Goal: Task Accomplishment & Management: Manage account settings

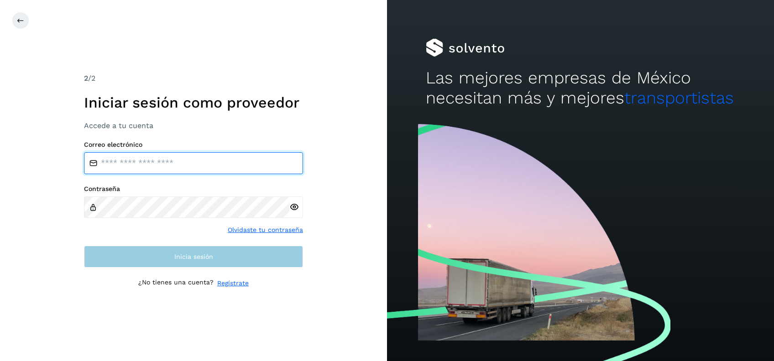
type input "**********"
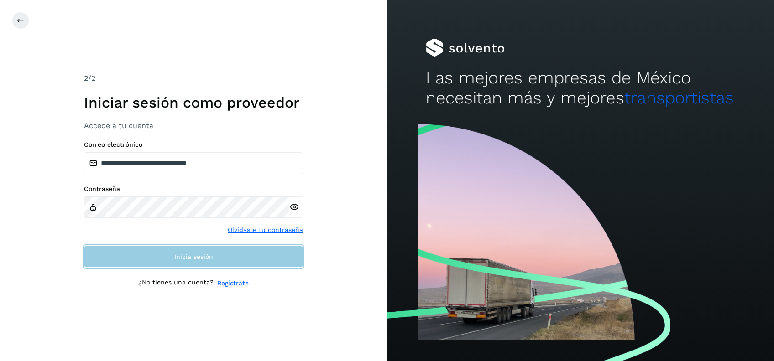
click at [167, 262] on button "Inicia sesión" at bounding box center [193, 257] width 219 height 22
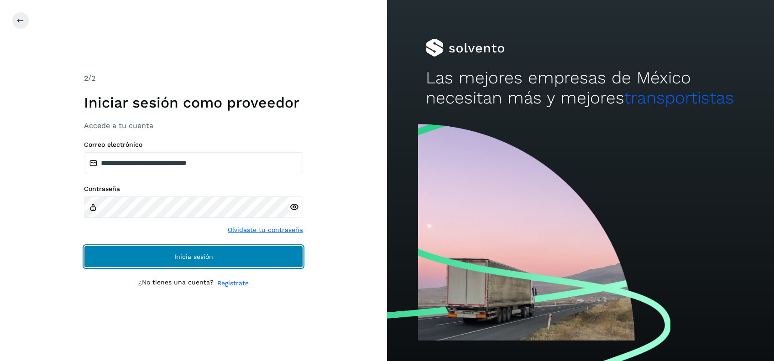
click at [197, 263] on button "Inicia sesión" at bounding box center [193, 257] width 219 height 22
click at [210, 261] on button "Inicia sesión" at bounding box center [193, 257] width 219 height 22
click at [227, 261] on button "Inicia sesión" at bounding box center [193, 257] width 219 height 22
click at [255, 257] on button "Inicia sesión" at bounding box center [193, 257] width 219 height 22
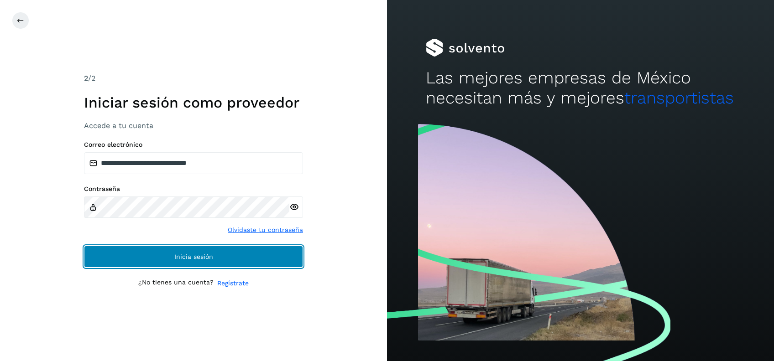
click at [255, 257] on button "Inicia sesión" at bounding box center [193, 257] width 219 height 22
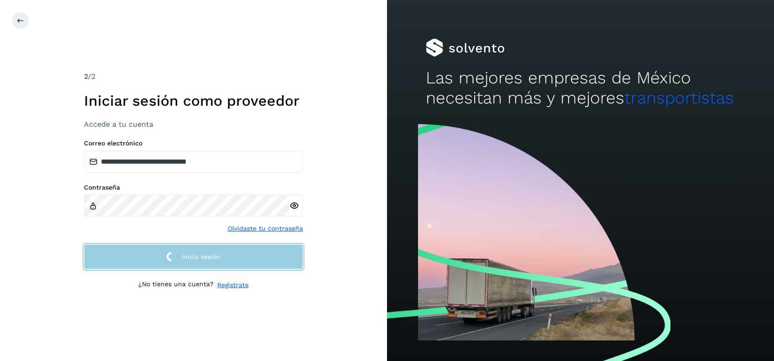
click at [255, 257] on button "Inicia sesión" at bounding box center [193, 257] width 219 height 25
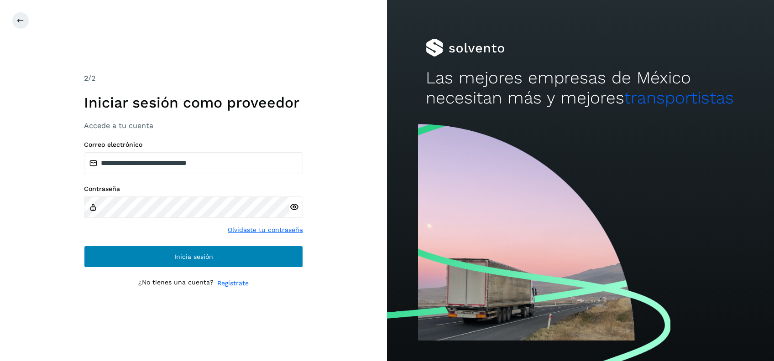
click at [255, 257] on button "Inicia sesión" at bounding box center [193, 257] width 219 height 22
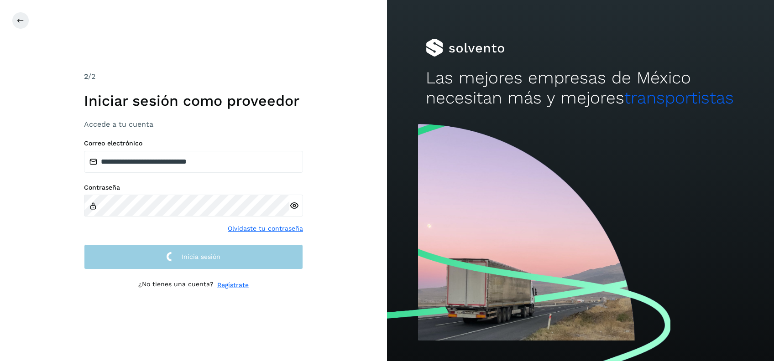
click at [255, 257] on button "Inicia sesión" at bounding box center [193, 257] width 219 height 25
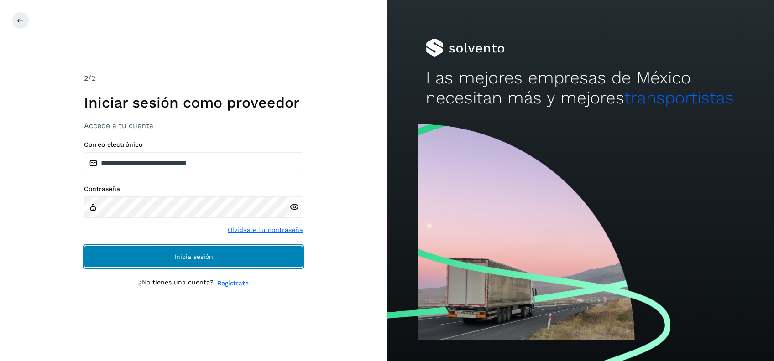
click at [255, 257] on button "Inicia sesión" at bounding box center [193, 257] width 219 height 22
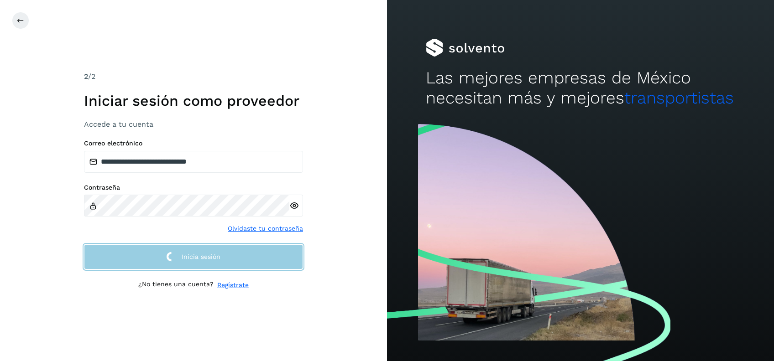
click at [255, 257] on button "Inicia sesión" at bounding box center [193, 257] width 219 height 25
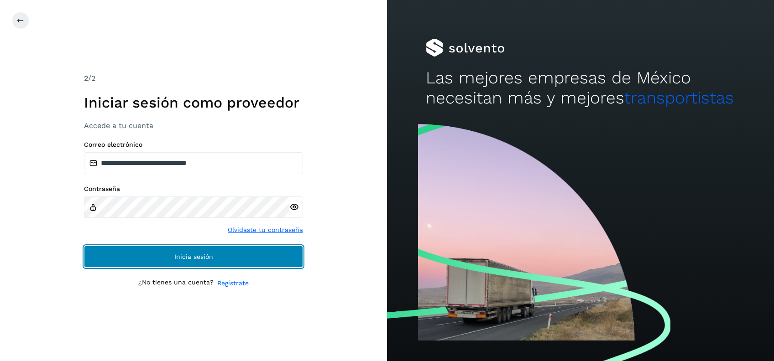
click at [255, 257] on button "Inicia sesión" at bounding box center [193, 257] width 219 height 22
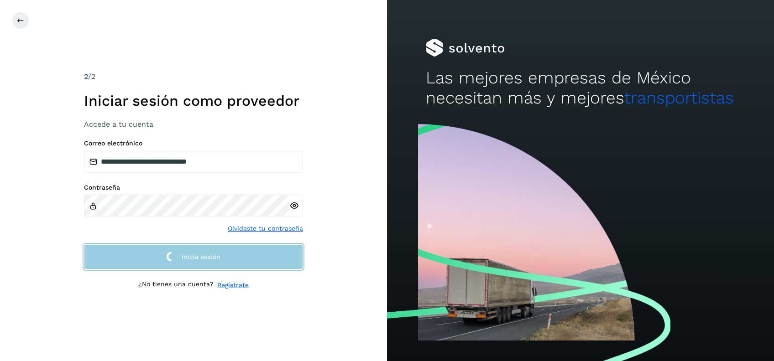
click at [255, 257] on button "Inicia sesión" at bounding box center [193, 257] width 219 height 25
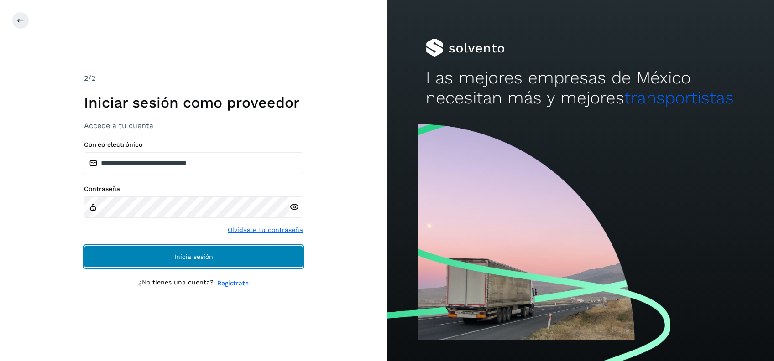
click at [255, 257] on button "Inicia sesión" at bounding box center [193, 257] width 219 height 22
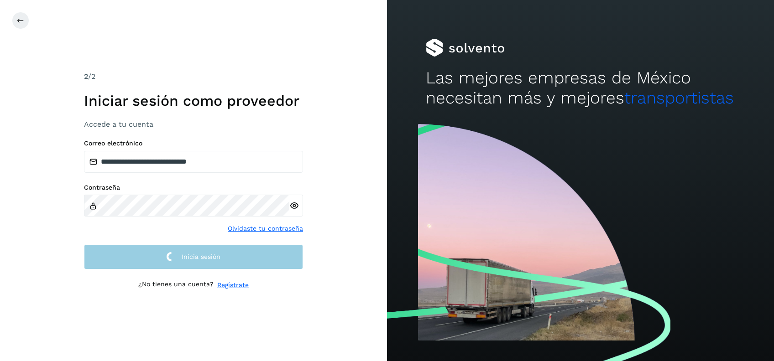
click at [255, 257] on button "Inicia sesión" at bounding box center [193, 257] width 219 height 25
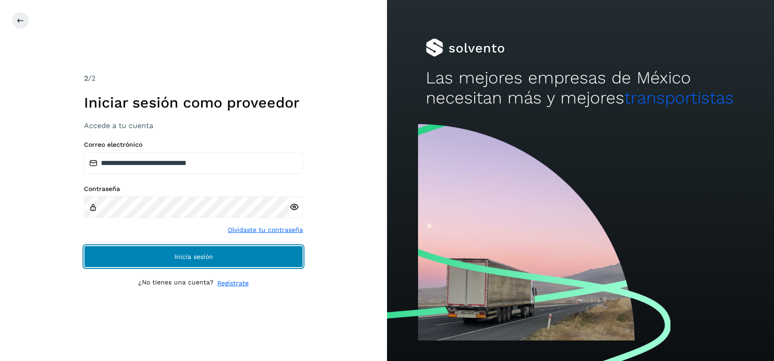
click at [255, 257] on button "Inicia sesión" at bounding box center [193, 257] width 219 height 22
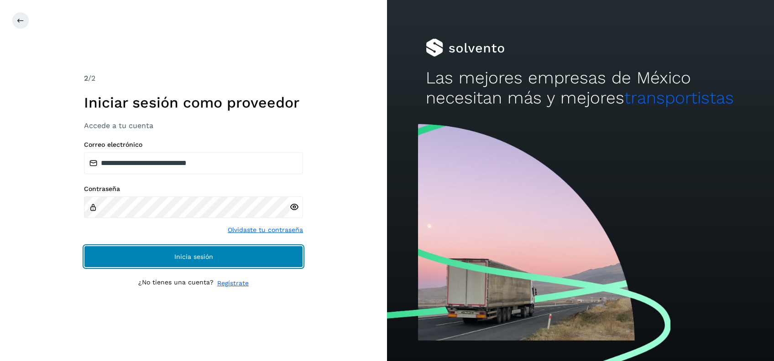
click at [255, 257] on button "Inicia sesión" at bounding box center [193, 257] width 219 height 22
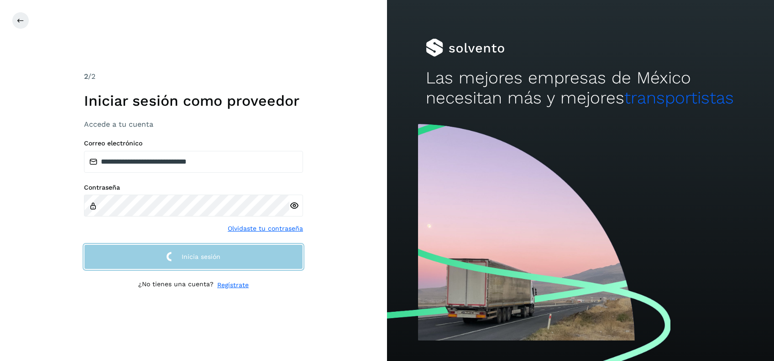
click at [255, 257] on button "Inicia sesión" at bounding box center [193, 257] width 219 height 25
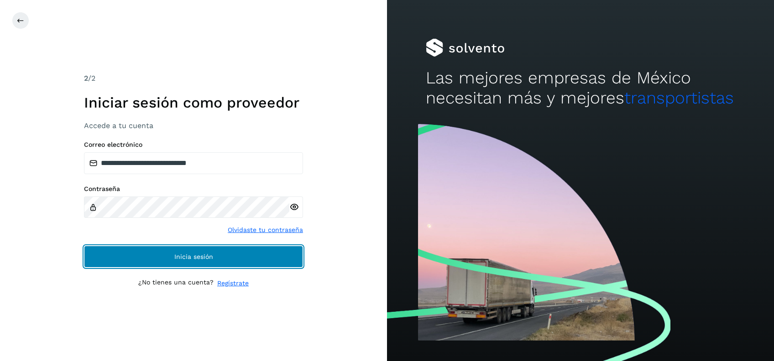
click at [255, 257] on button "Inicia sesión" at bounding box center [193, 257] width 219 height 22
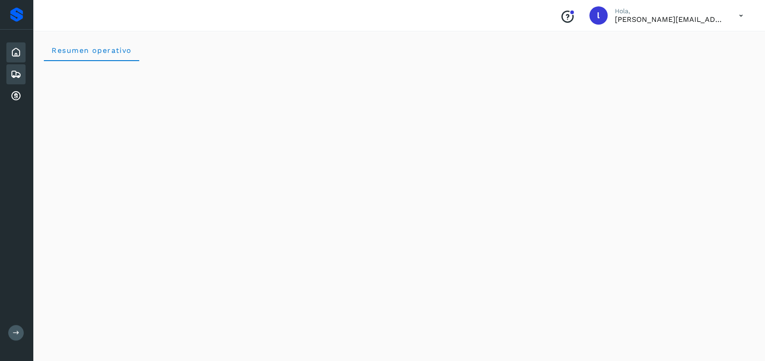
click at [14, 73] on icon at bounding box center [15, 74] width 11 height 11
